Goal: Check status: Check status

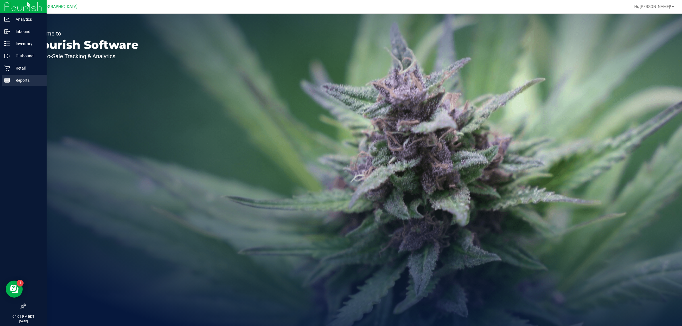
click at [6, 81] on line at bounding box center [6, 81] width 0 height 3
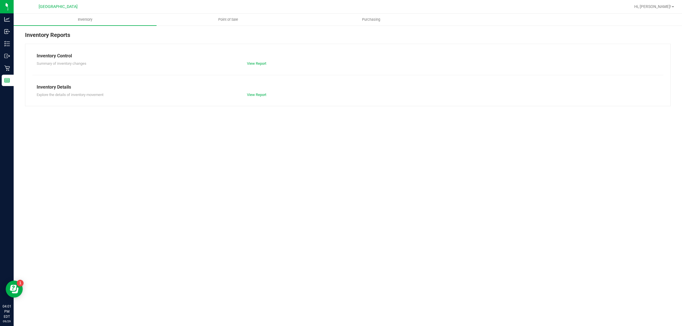
click at [229, 3] on div at bounding box center [366, 6] width 529 height 11
click at [232, 20] on span "Point of Sale" at bounding box center [228, 19] width 35 height 5
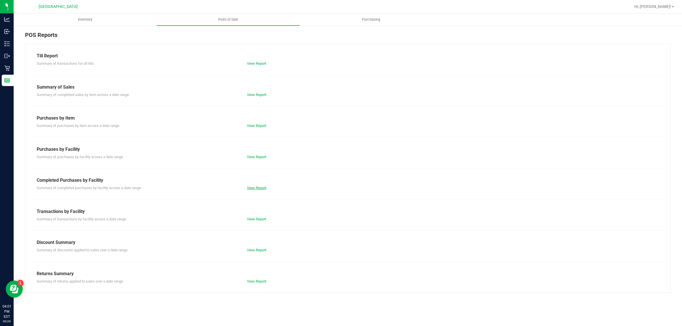
click at [257, 186] on link "View Report" at bounding box center [256, 188] width 19 height 4
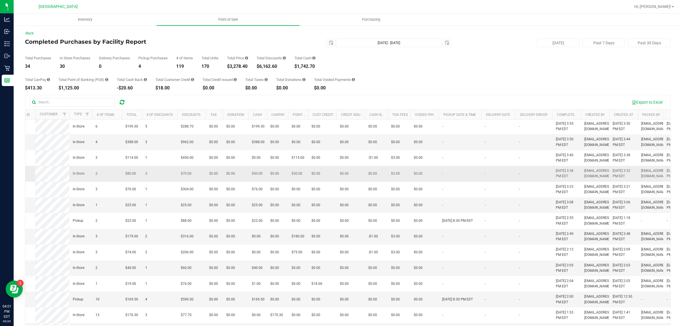
scroll to position [0, 21]
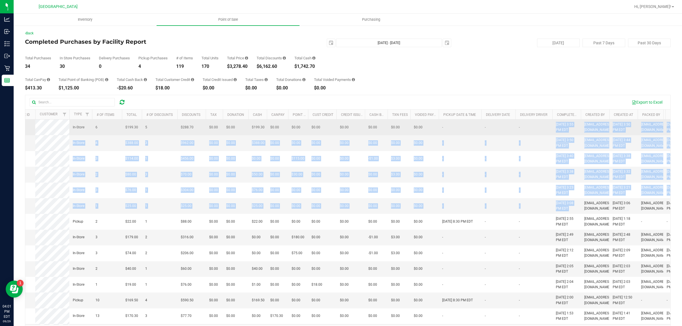
drag, startPoint x: 582, startPoint y: 238, endPoint x: 530, endPoint y: 135, distance: 115.0
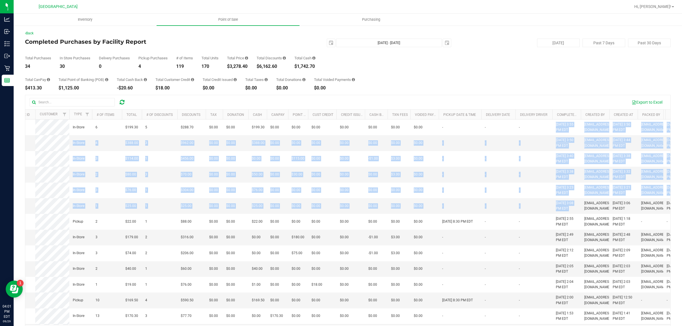
scroll to position [0, 0]
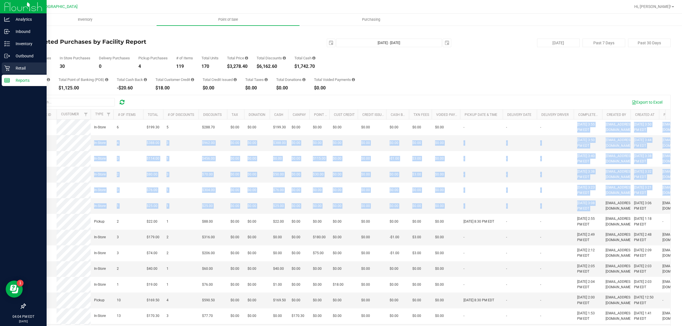
click at [10, 68] on p "Retail" at bounding box center [27, 68] width 34 height 7
